Goal: Find specific page/section: Find specific page/section

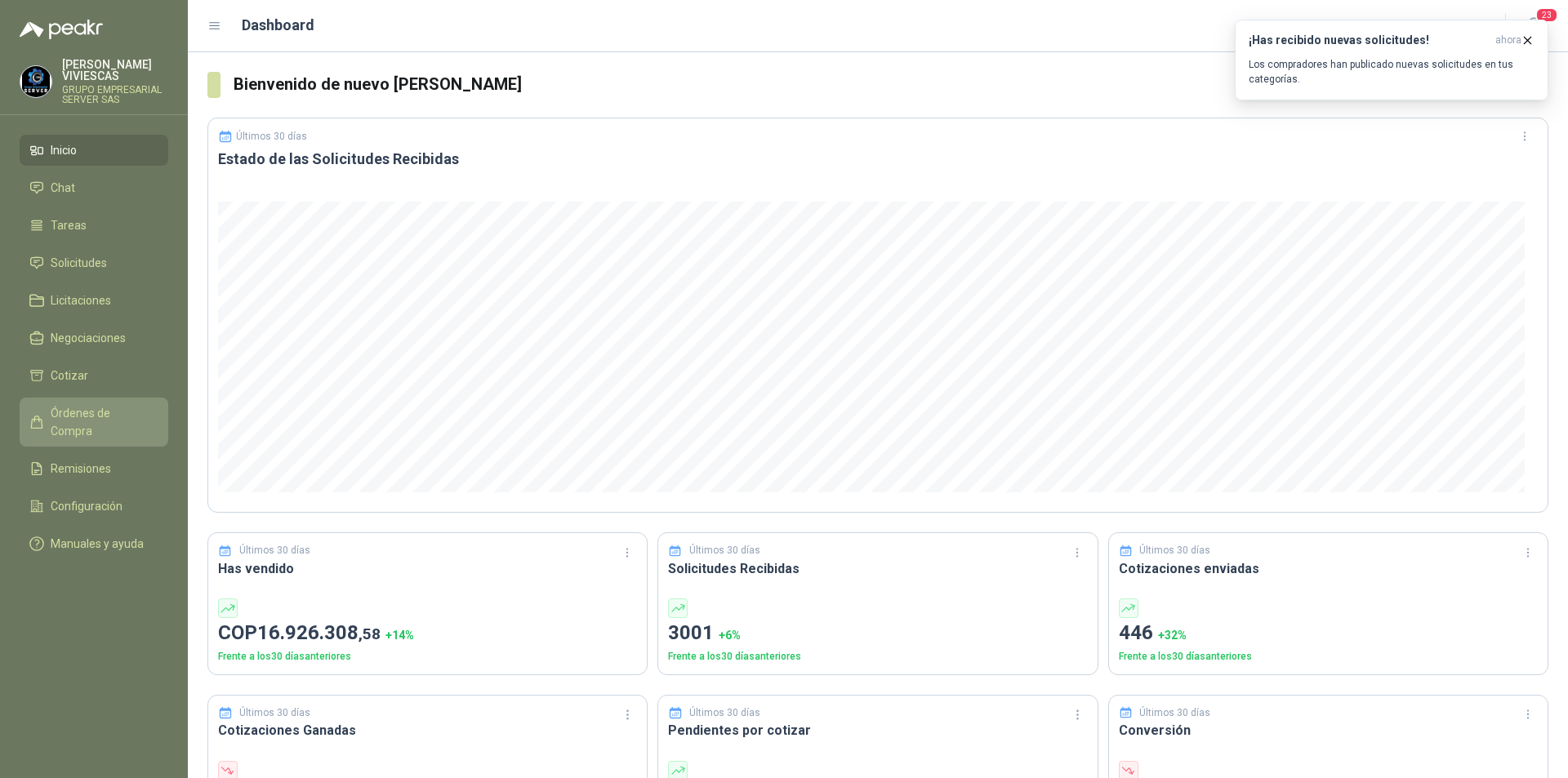
click at [111, 409] on span "Órdenes de Compra" at bounding box center [101, 422] width 102 height 36
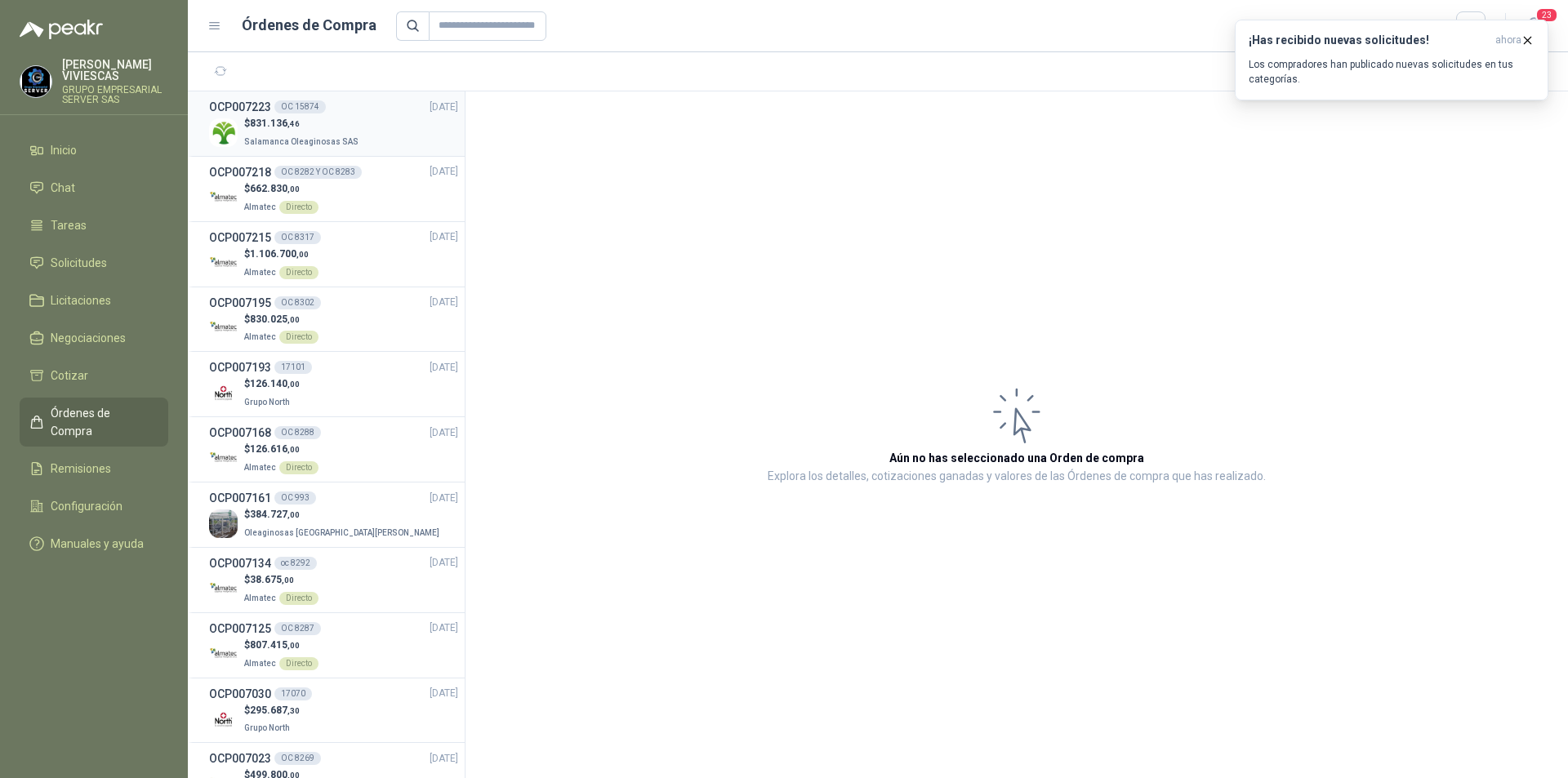
click at [323, 116] on p "$ 831.136 ,46" at bounding box center [302, 124] width 117 height 15
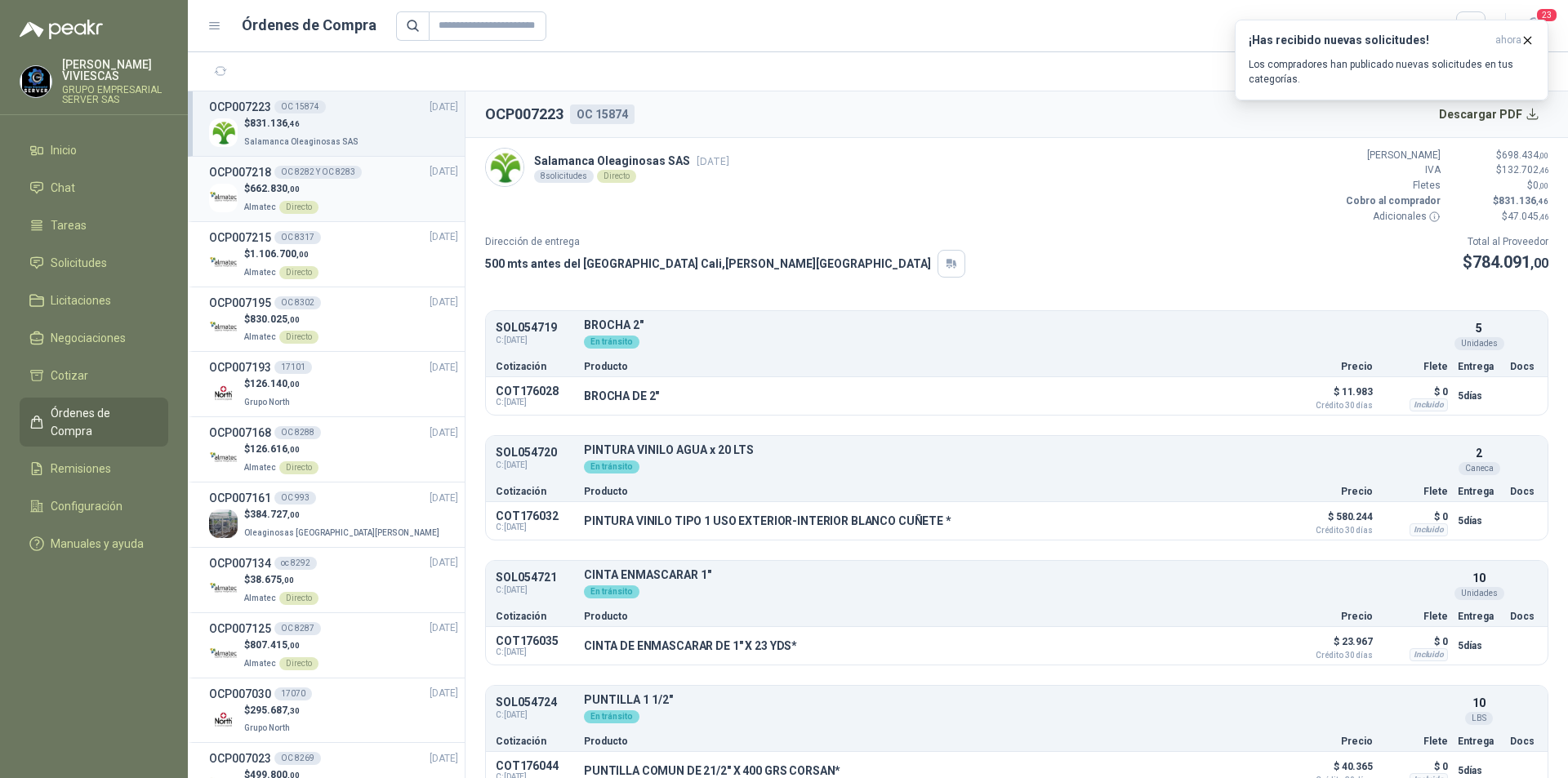
click at [333, 181] on div "$ 662.830 ,00 Almatec Directo" at bounding box center [333, 197] width 249 height 34
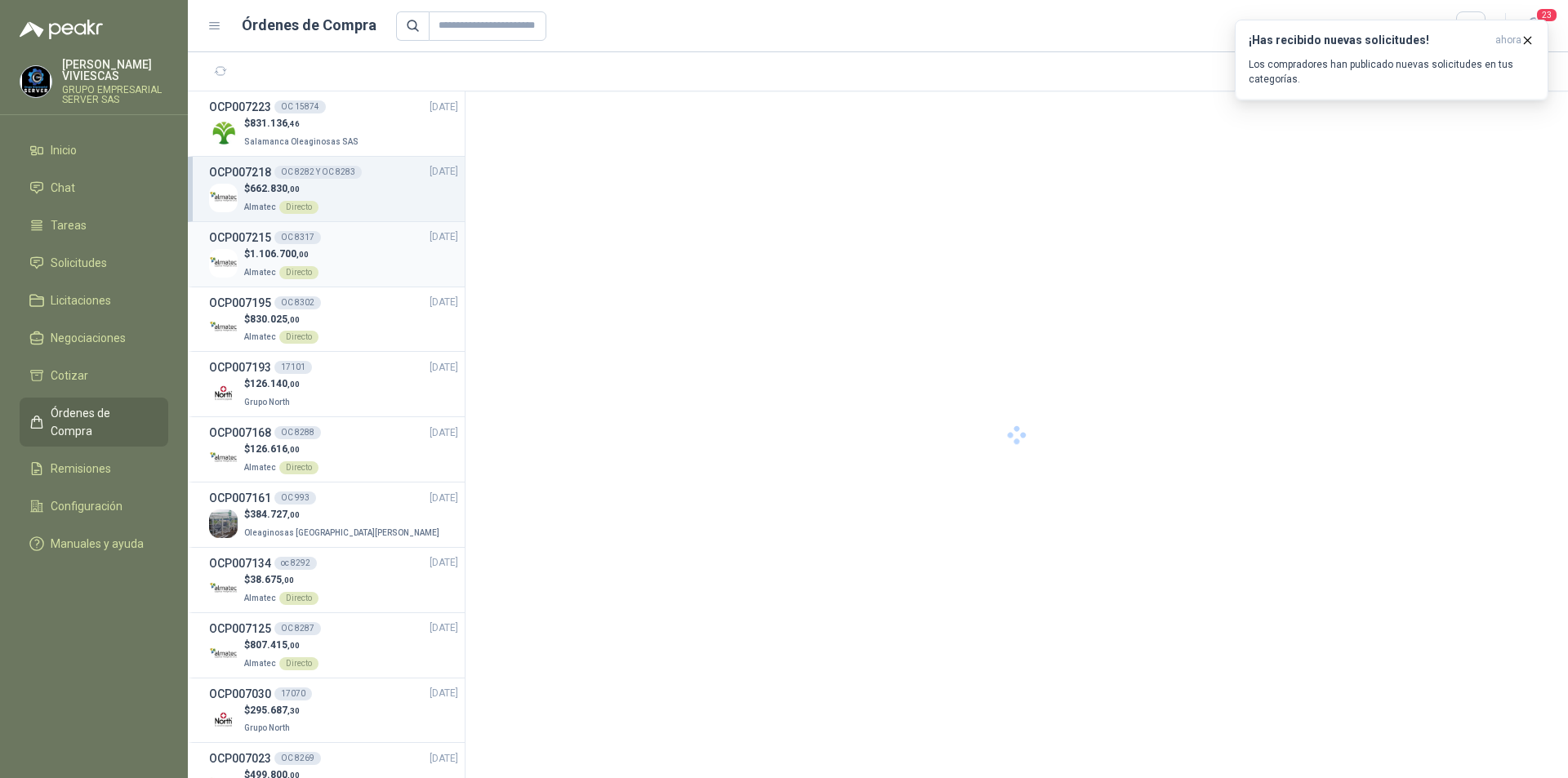
click at [346, 247] on div "$ 1.106.700 ,00 Almatec Directo" at bounding box center [333, 263] width 249 height 34
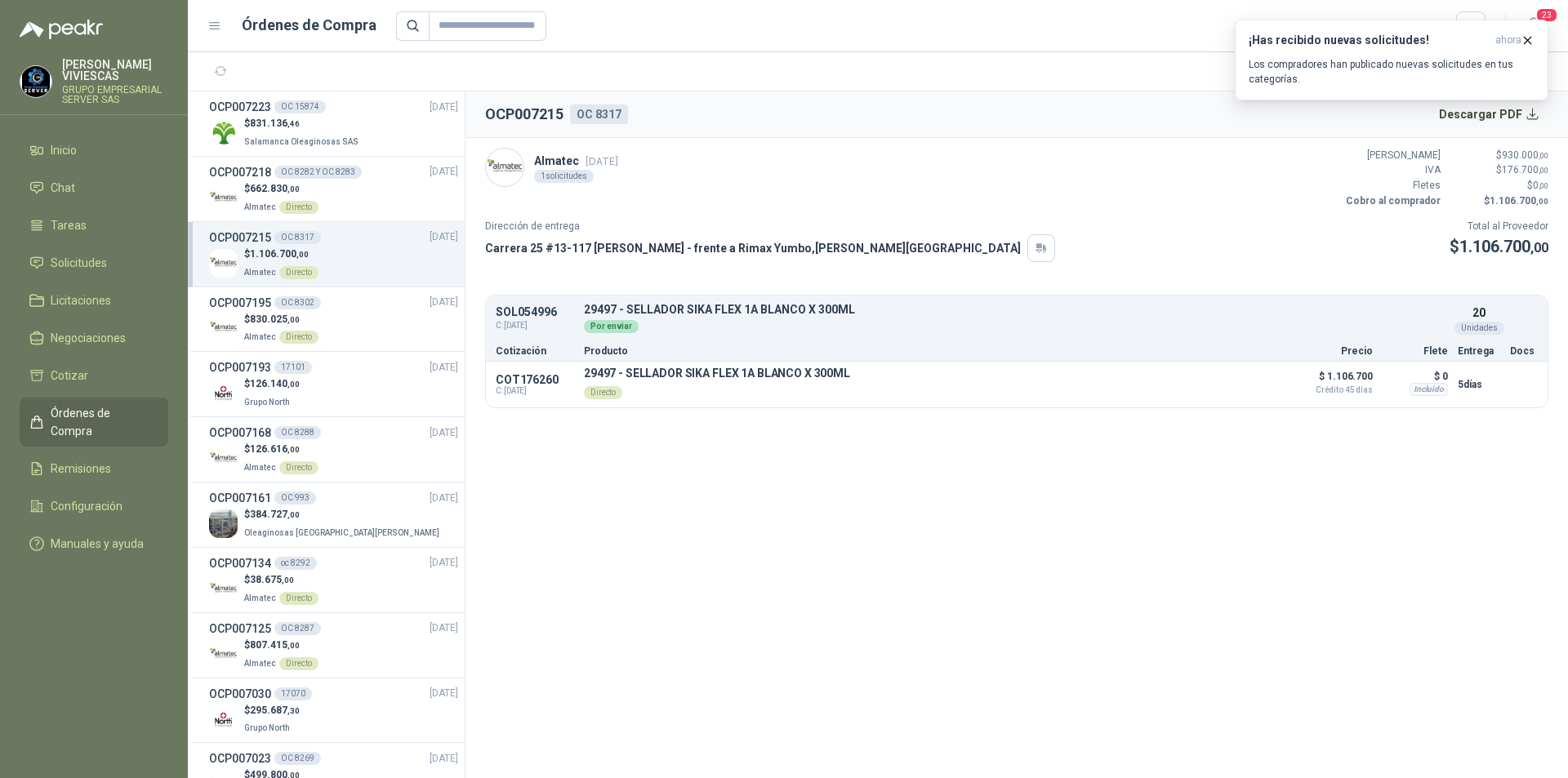
click at [67, 170] on ul "Inicio Chat Tareas Solicitudes Licitaciones Negociaciones Cotizar Órdenes de Co…" at bounding box center [94, 349] width 188 height 431
click at [75, 148] on span "Inicio" at bounding box center [63, 150] width 26 height 18
